Goal: Ask a question

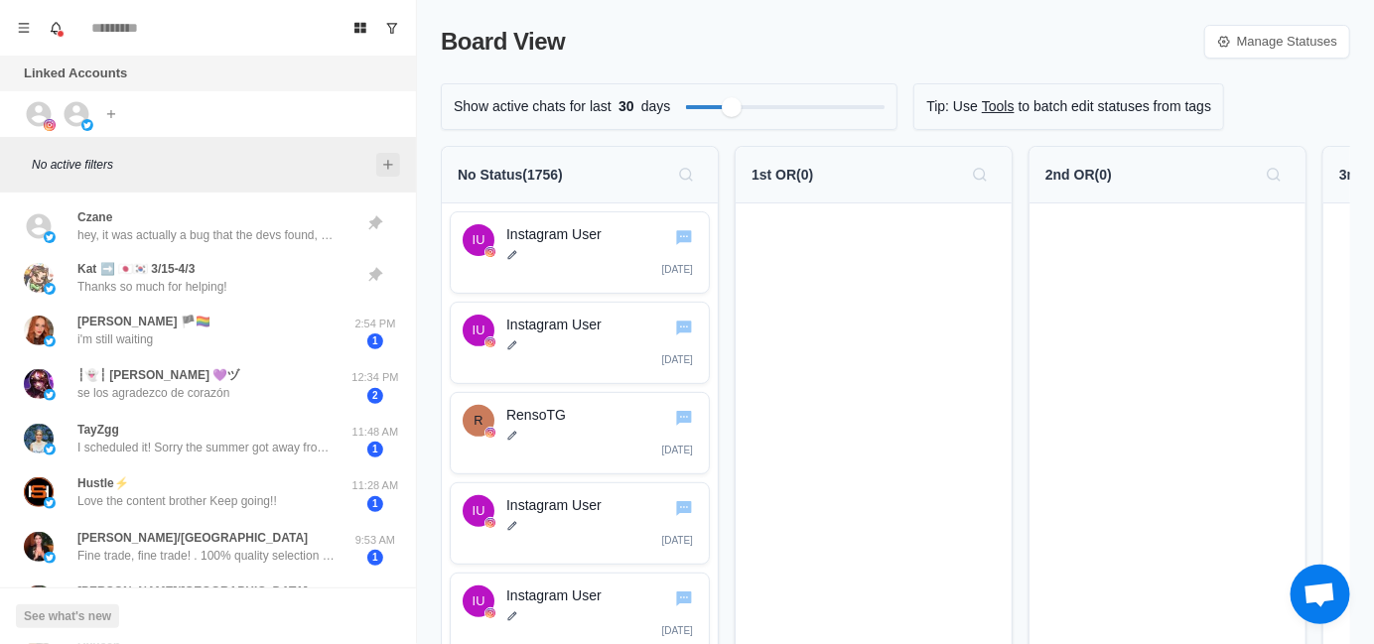
click at [386, 165] on icon "Add filters" at bounding box center [388, 165] width 16 height 16
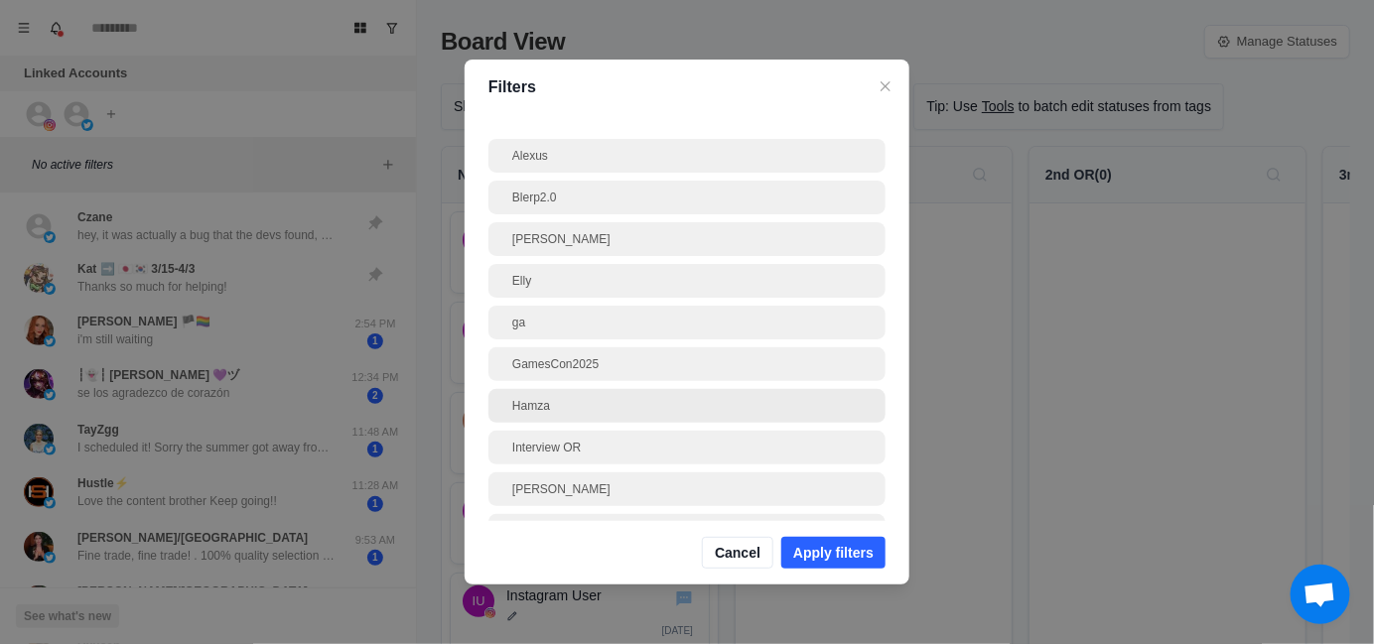
scroll to position [99, 0]
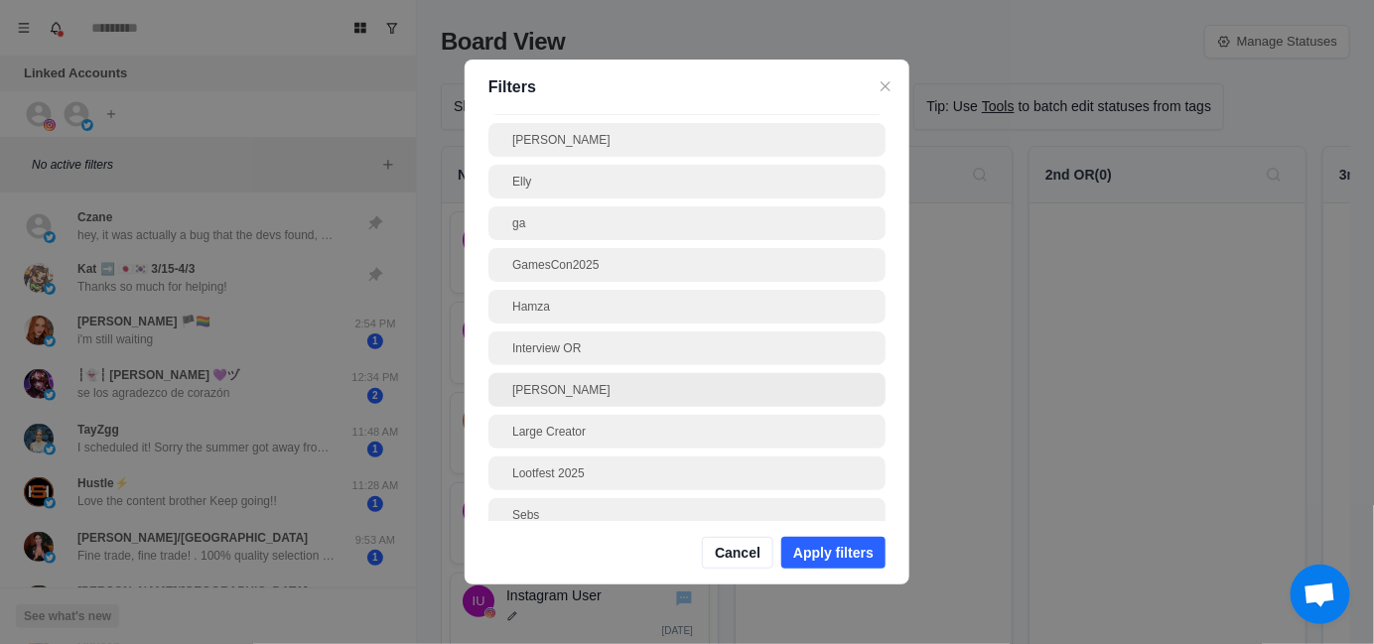
click at [597, 395] on div "[PERSON_NAME]" at bounding box center [686, 390] width 349 height 18
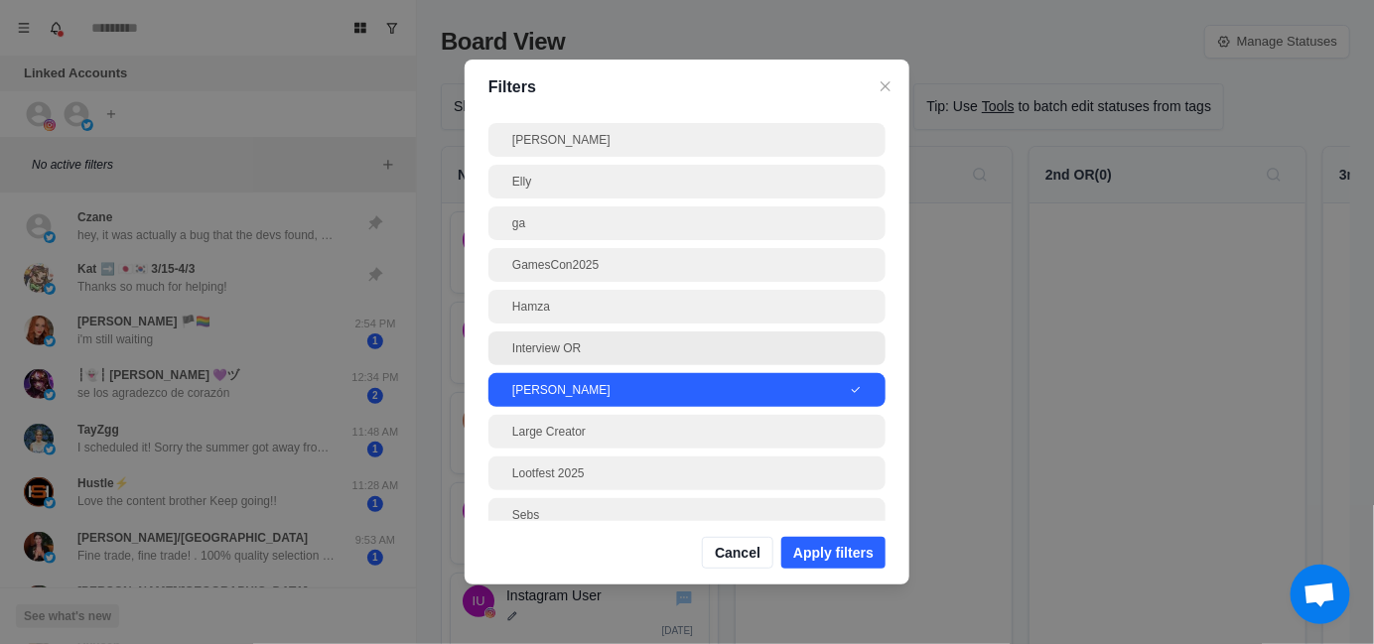
drag, startPoint x: 848, startPoint y: 553, endPoint x: 748, endPoint y: 349, distance: 226.9
click at [849, 553] on button "Apply filters" at bounding box center [833, 553] width 104 height 32
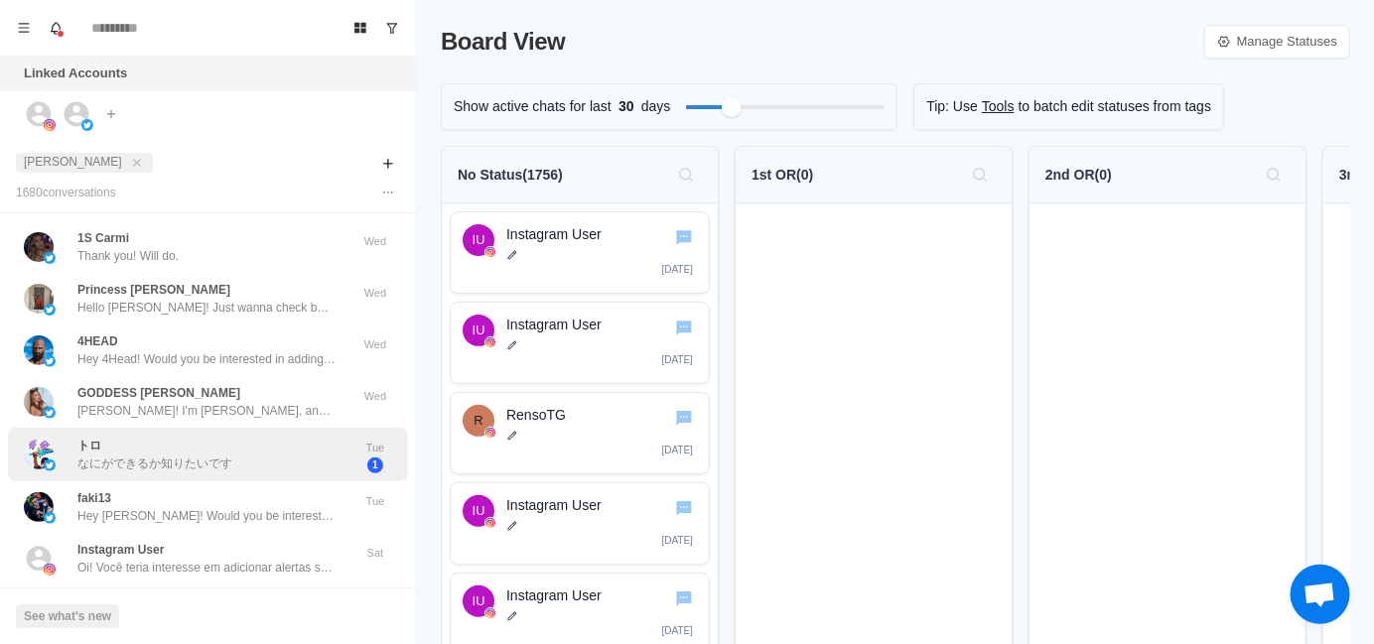
click at [175, 458] on p "なにができるか知りたいです" at bounding box center [154, 464] width 155 height 18
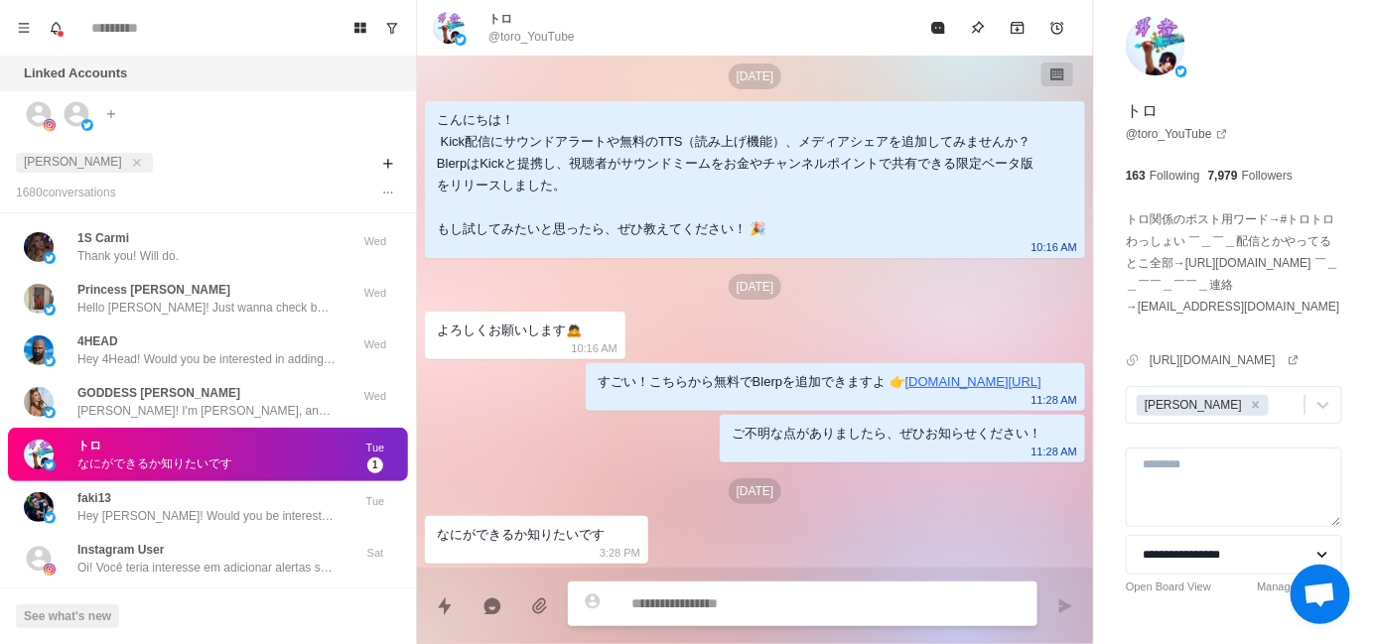
scroll to position [19, 0]
click at [540, 532] on div "なにができるか知りたいです" at bounding box center [521, 536] width 168 height 22
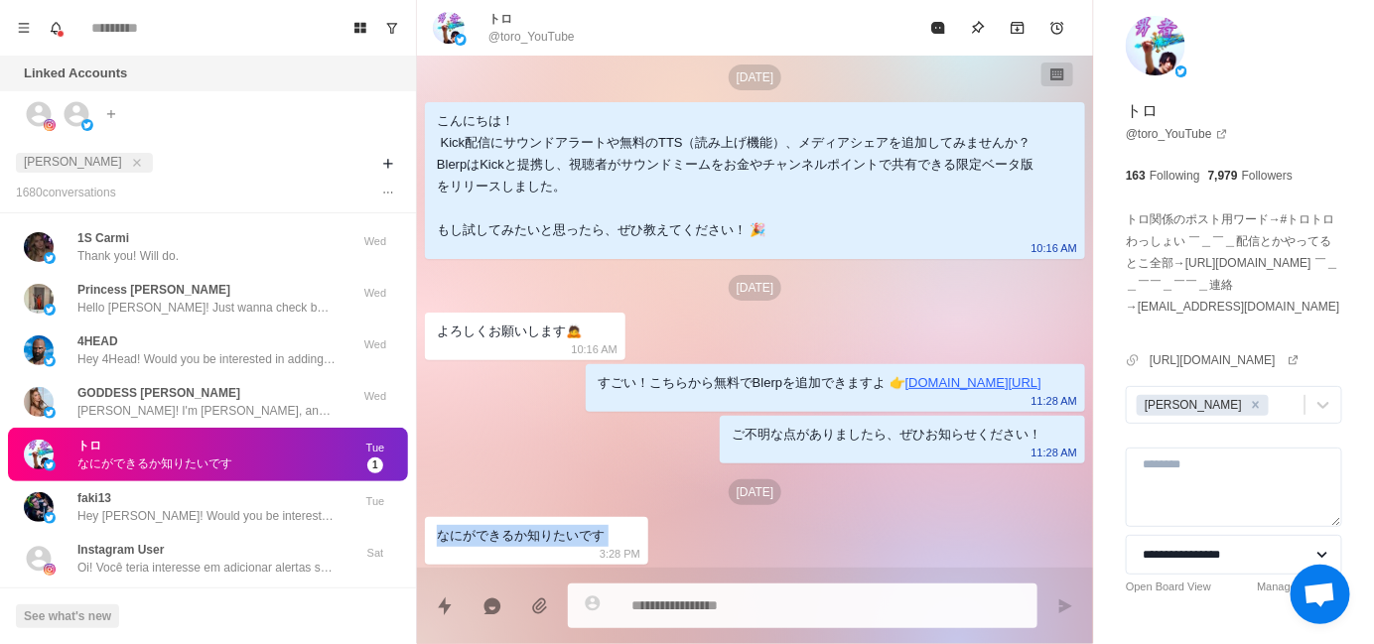
click at [540, 532] on div "なにができるか知りたいです" at bounding box center [521, 536] width 168 height 22
click at [527, 499] on div at bounding box center [527, 499] width 0 height 0
click at [758, 538] on div "[DATE] こんにちは！ Kick配信にサウンドアラートや無料のTTS（読み上げ機能）、メディアシェアを追加してみませんか？ BlerpはKickと提携し、…" at bounding box center [755, 303] width 676 height 532
click at [837, 434] on div "ご不明な点がありましたら、ぜひお知らせください！" at bounding box center [887, 435] width 310 height 22
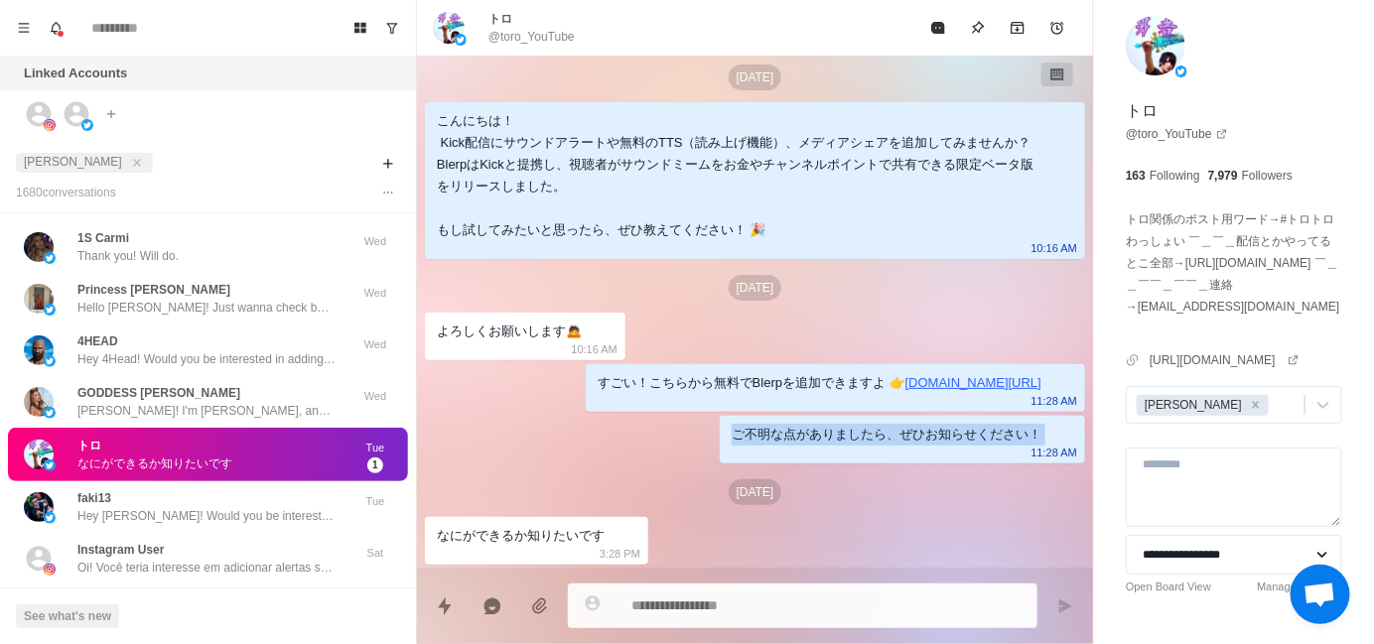
click at [837, 434] on div "ご不明な点がありましたら、ぜひお知らせください！" at bounding box center [887, 435] width 310 height 22
click at [770, 531] on div "[DATE] こんにちは！ Kick配信にサウンドアラートや無料のTTS（読み上げ機能）、メディアシェアを追加してみませんか？ BlerpはKickと提携し、…" at bounding box center [755, 303] width 676 height 532
type textarea "*"
